Goal: Find specific page/section: Find specific page/section

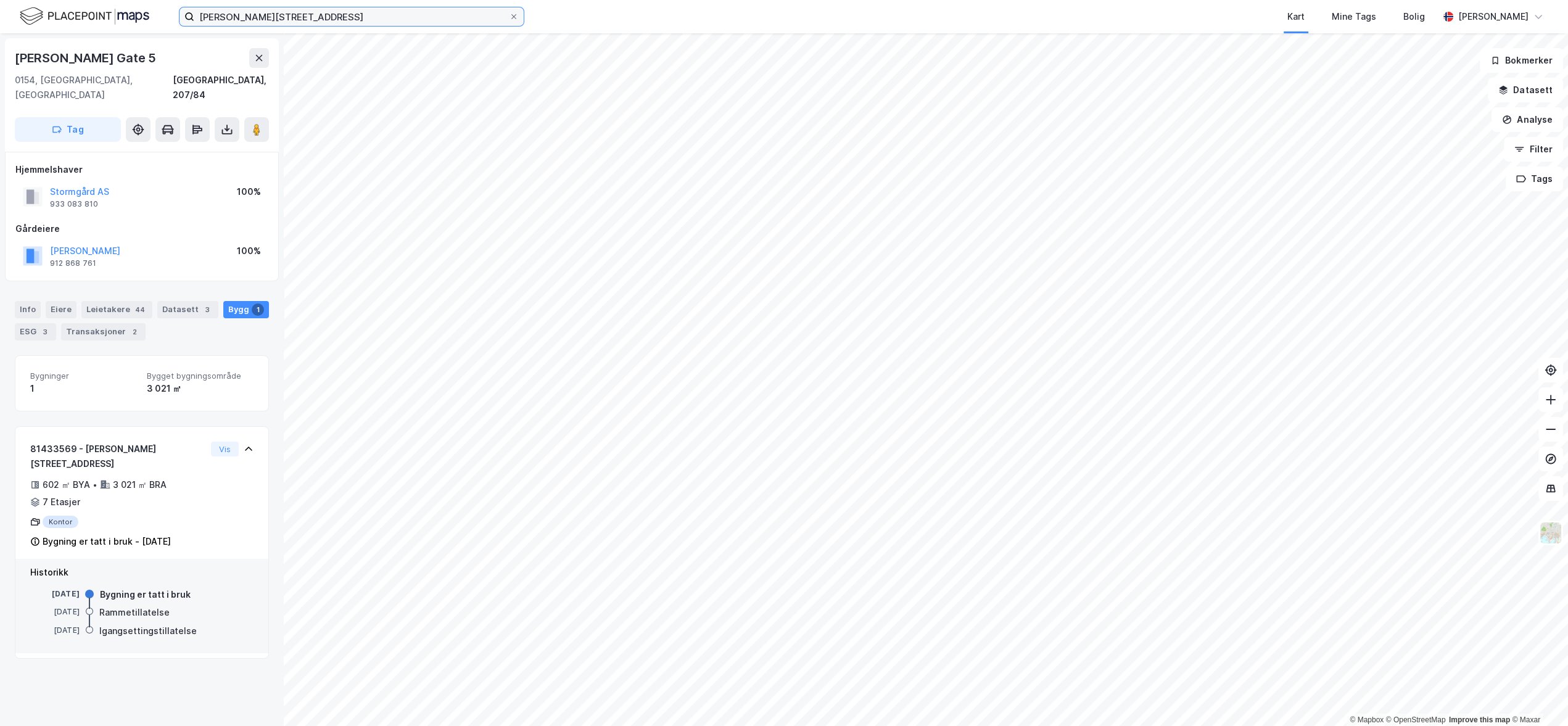
click at [276, 16] on input "[PERSON_NAME][STREET_ADDRESS]" at bounding box center [351, 17] width 314 height 19
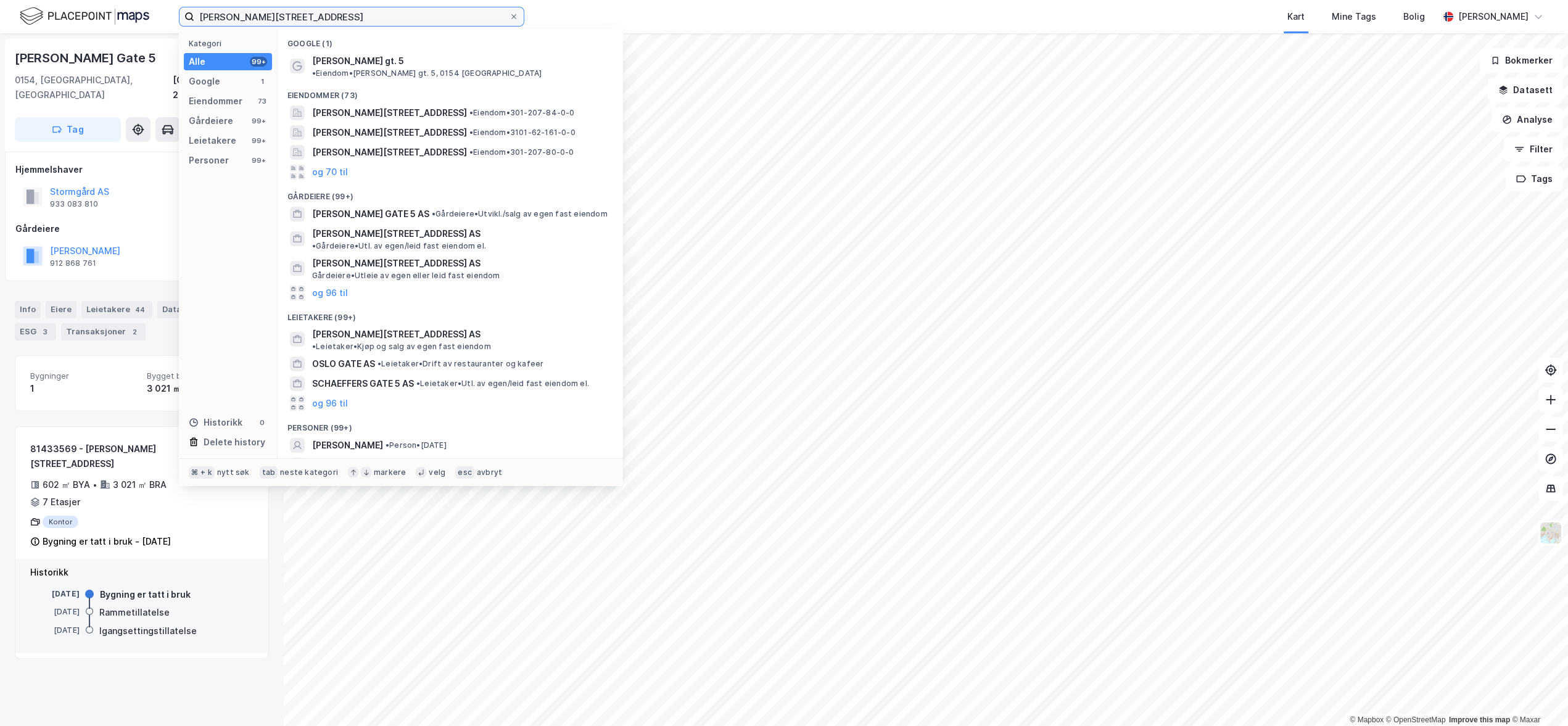
paste input "[STREET_ADDRESS]"
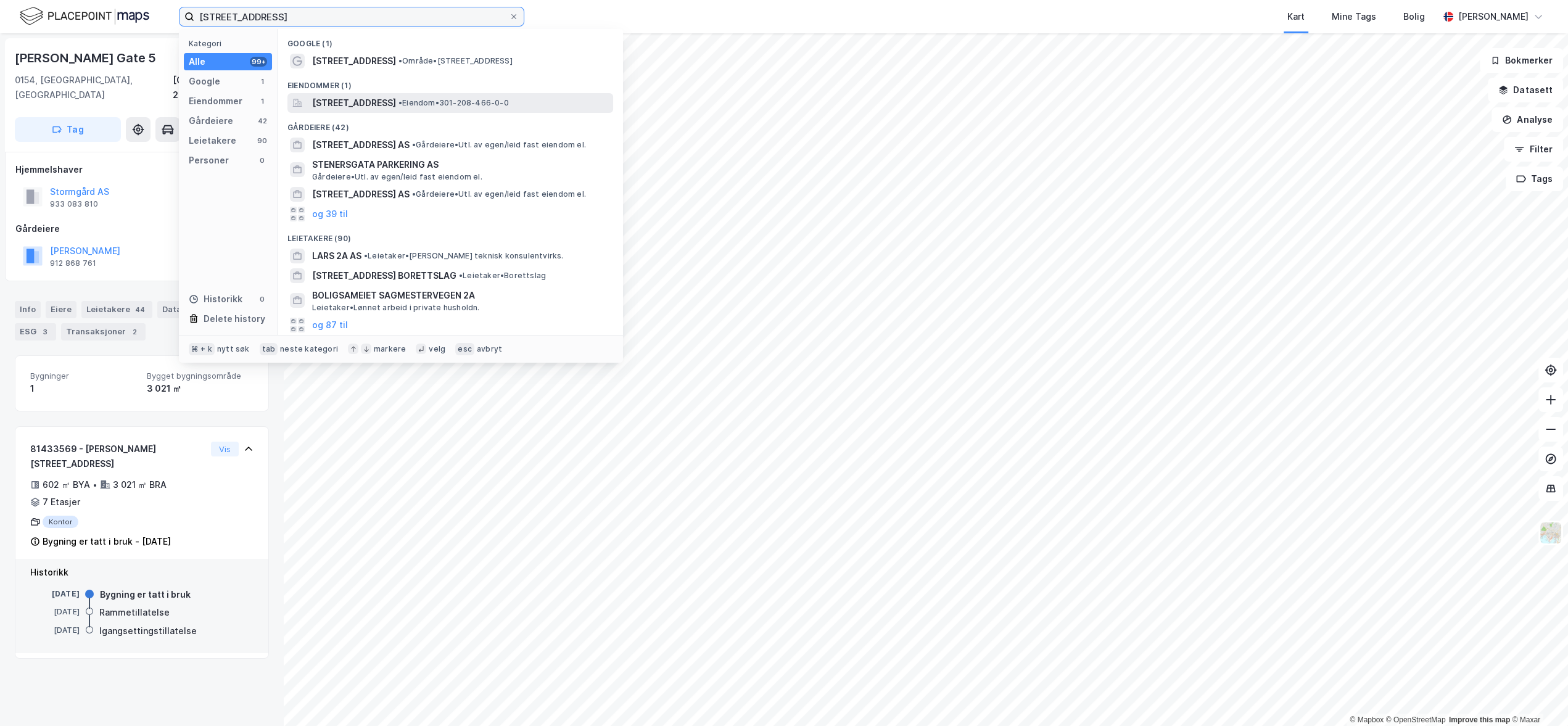
type input "[STREET_ADDRESS]"
click at [335, 104] on span "[STREET_ADDRESS]" at bounding box center [354, 103] width 84 height 15
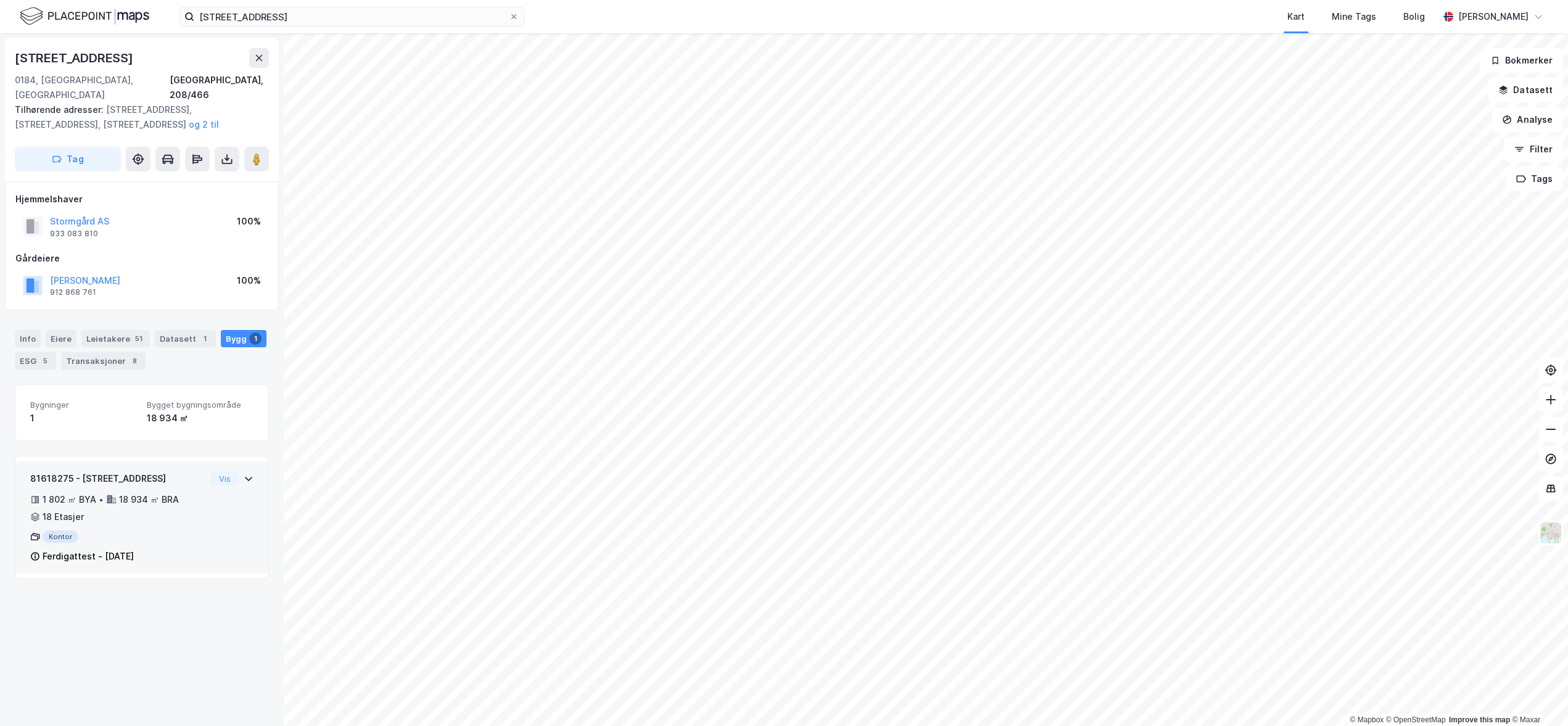
click at [179, 493] on div "1 802 ㎡ BYA • 18 934 ㎡ BRA • 18 Etasjer" at bounding box center [118, 509] width 176 height 32
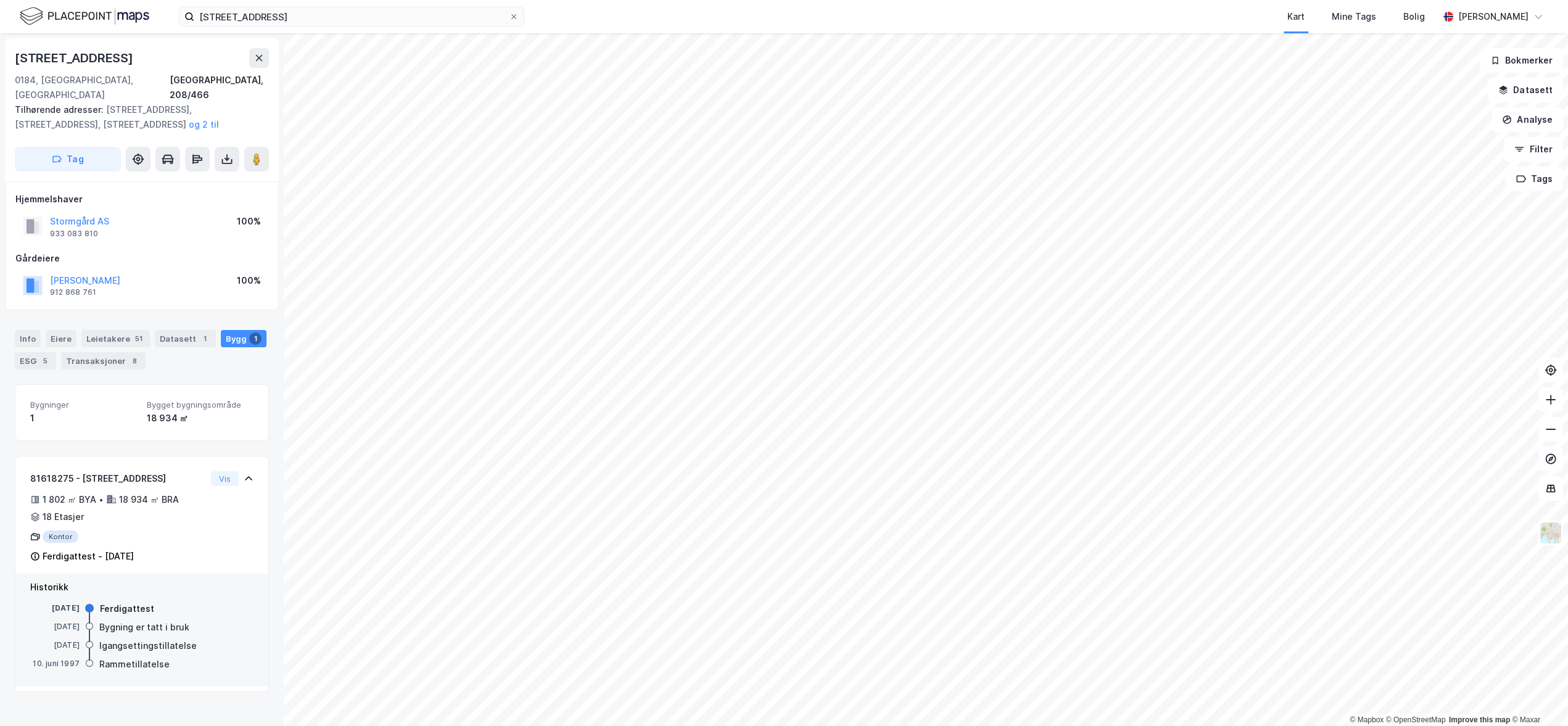
click at [67, 621] on div "[DATE]" at bounding box center [55, 627] width 49 height 11
click at [68, 621] on div "[DATE]" at bounding box center [55, 628] width 49 height 14
click at [69, 621] on div "[DATE]" at bounding box center [55, 627] width 49 height 11
copy div "2000"
